Goal: Information Seeking & Learning: Learn about a topic

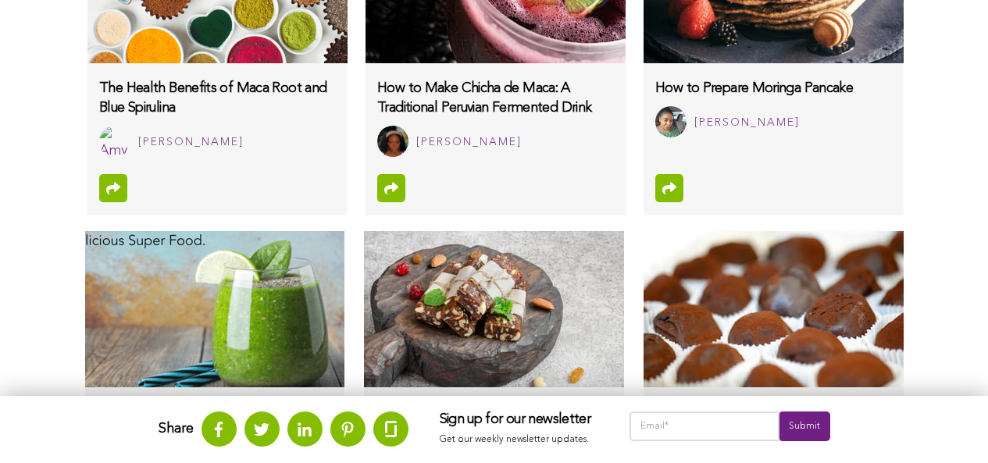
scroll to position [1644, 0]
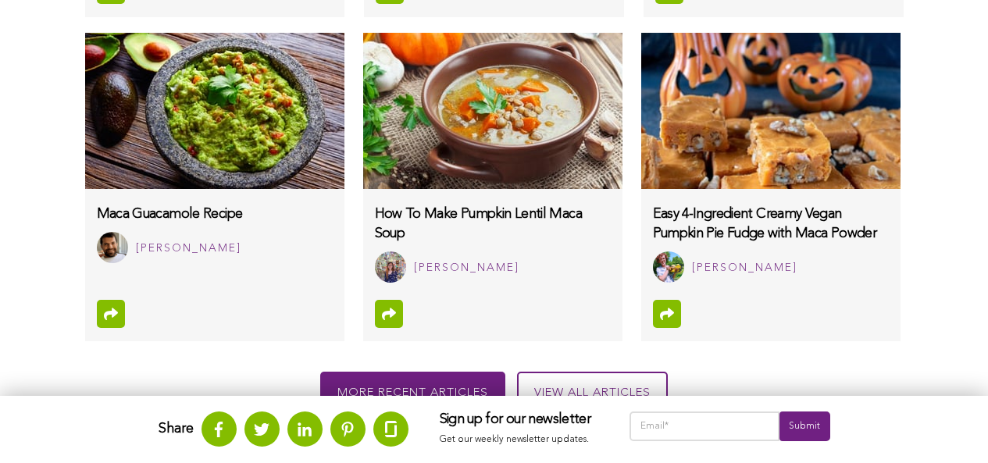
click at [641, 166] on img at bounding box center [770, 111] width 259 height 156
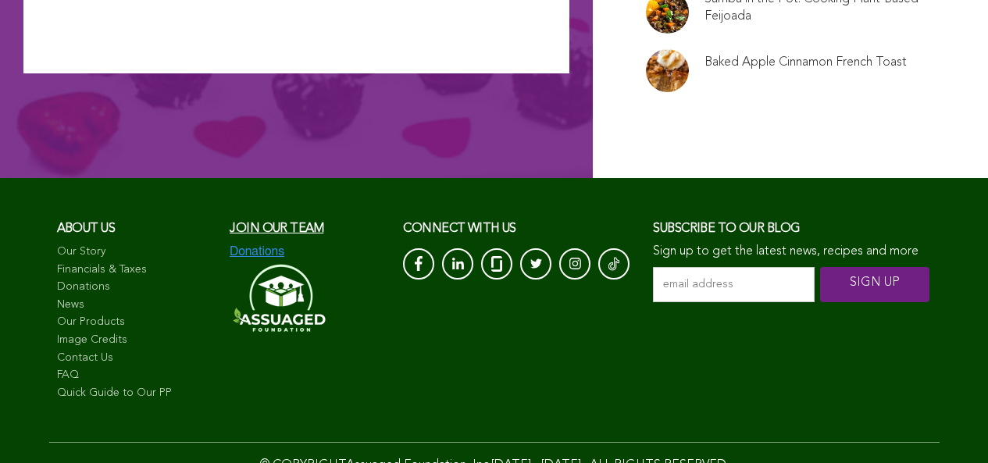
scroll to position [6849, 0]
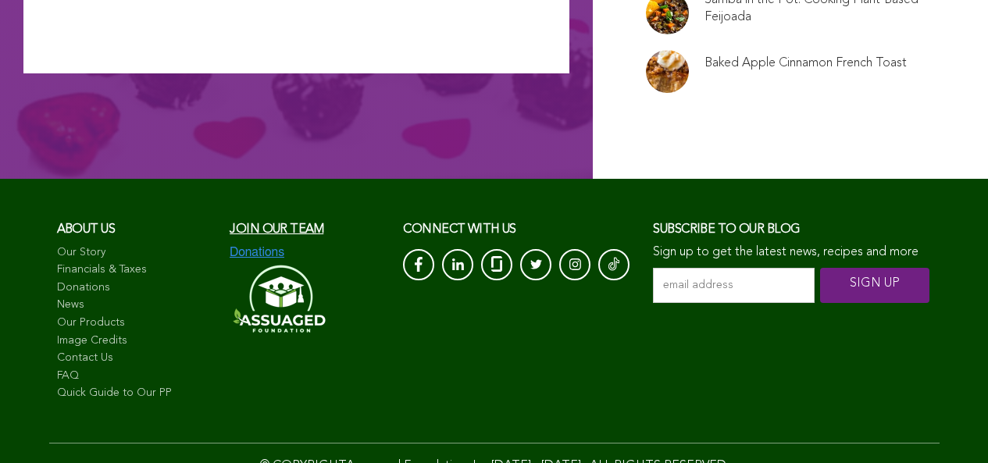
click at [92, 386] on link "Quick Guide to Our PP" at bounding box center [136, 394] width 158 height 16
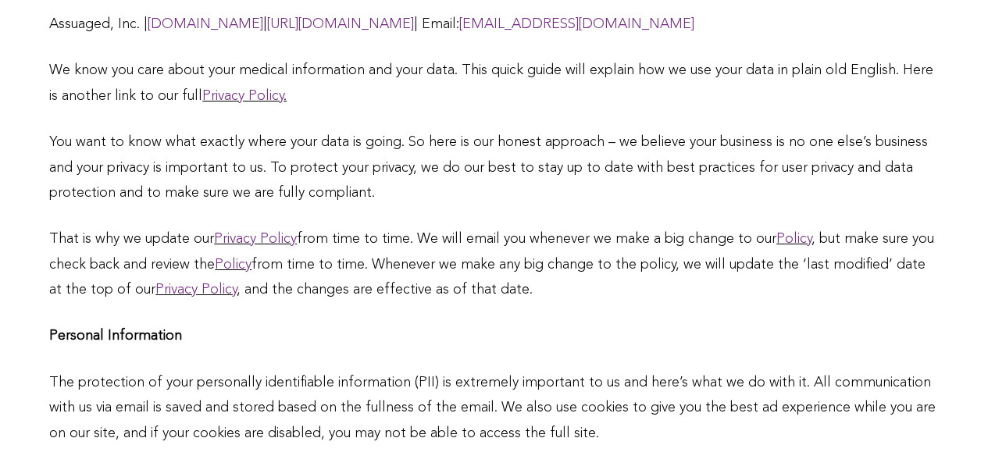
scroll to position [912, 0]
